Goal: Navigation & Orientation: Find specific page/section

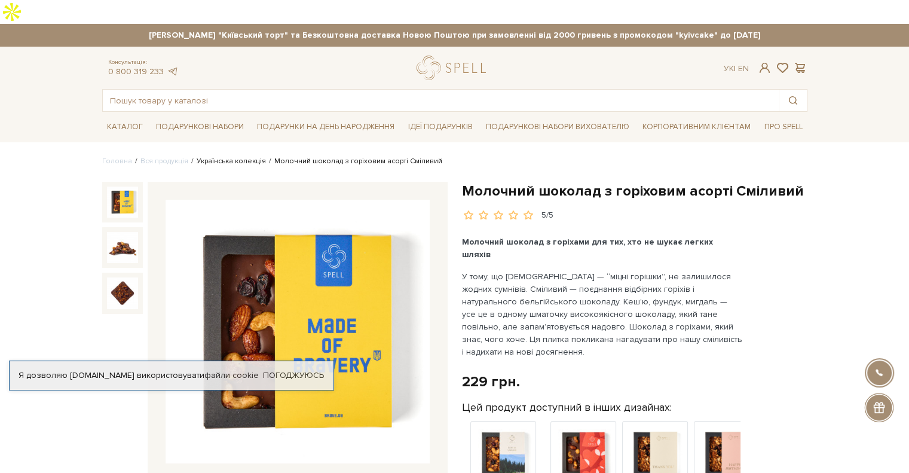
click at [226, 157] on link "Українська колекція" at bounding box center [231, 161] width 69 height 9
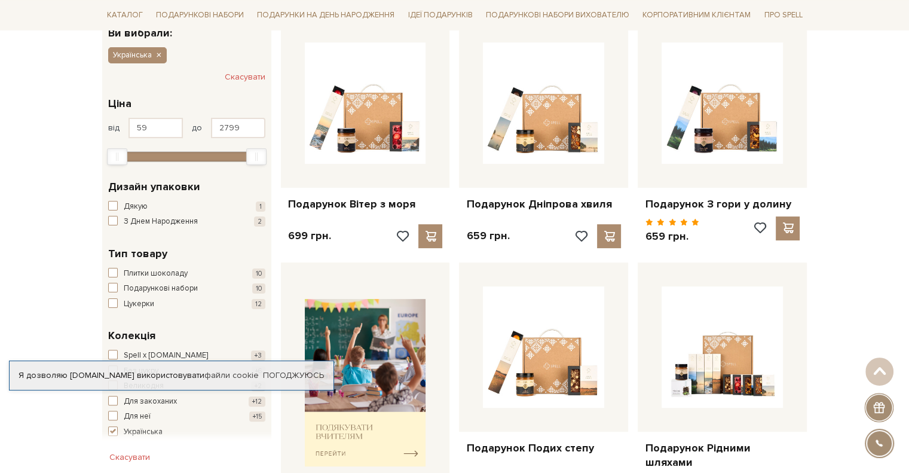
scroll to position [239, 0]
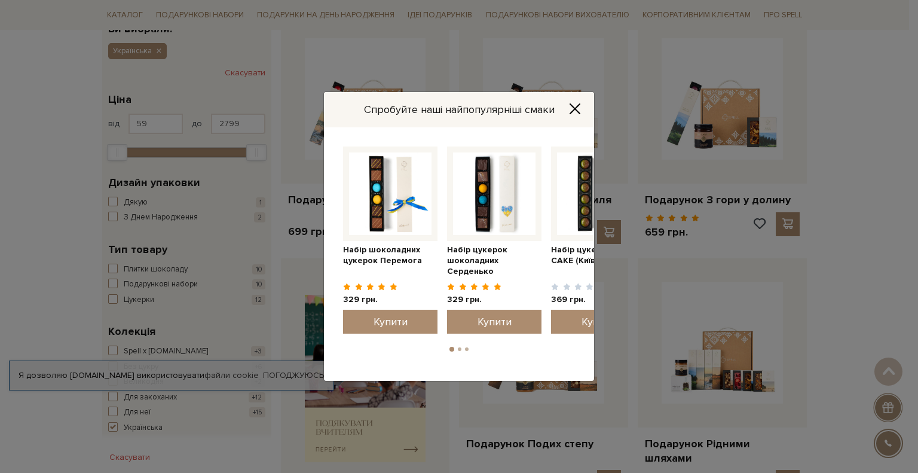
click at [112, 241] on div "Спробуйте наші найпопулярніші смаки Набір цукерок шоколадних [GEOGRAPHIC_DATA] …" at bounding box center [459, 236] width 918 height 473
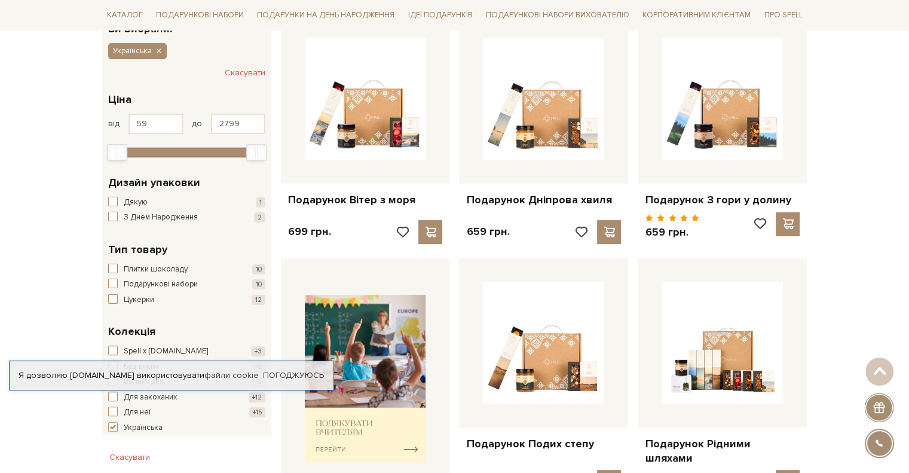
click at [112, 263] on span "button" at bounding box center [113, 268] width 10 height 10
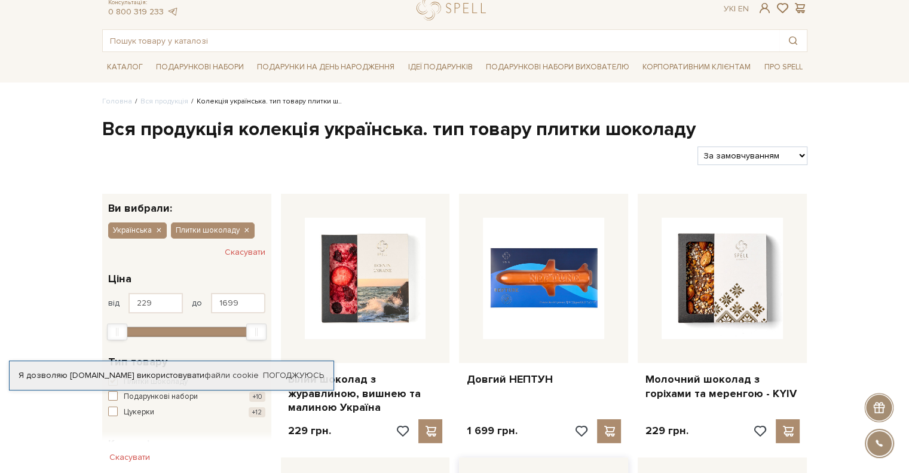
scroll to position [359, 0]
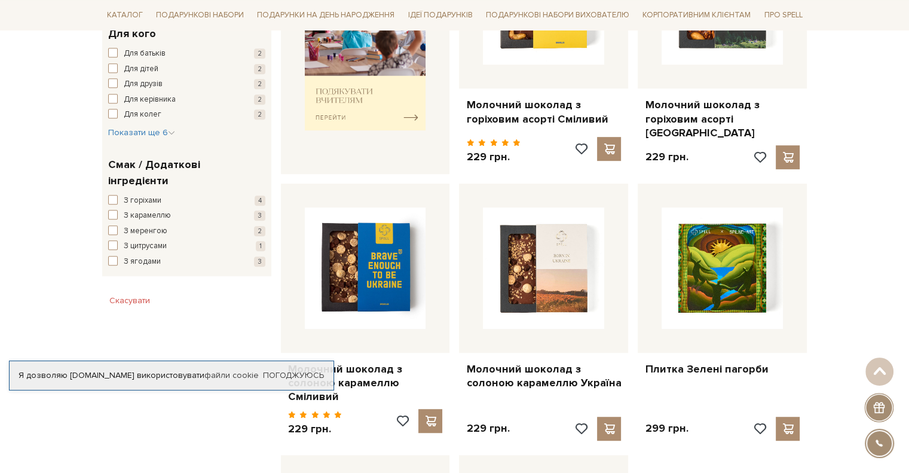
scroll to position [538, 0]
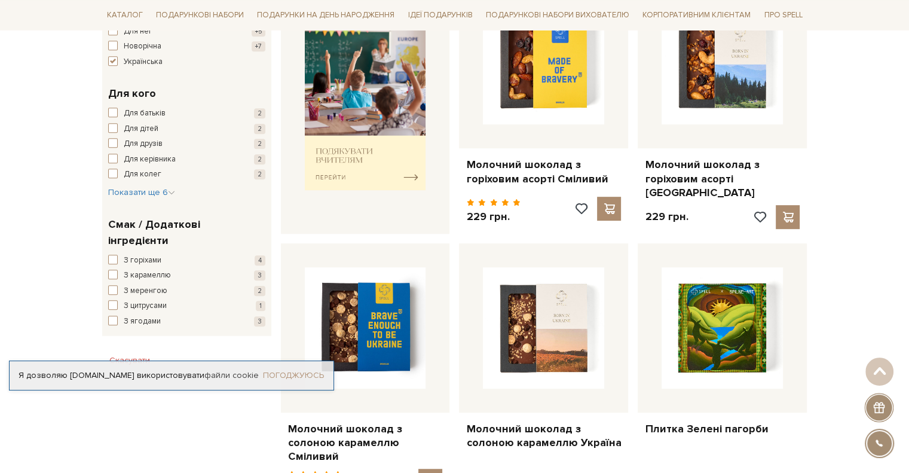
click at [292, 372] on link "Погоджуюсь" at bounding box center [293, 375] width 61 height 11
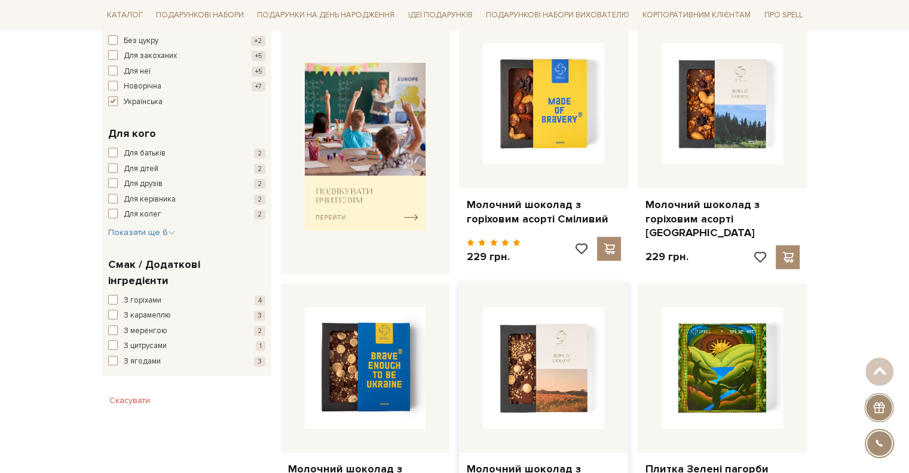
scroll to position [478, 0]
